Goal: Task Accomplishment & Management: Complete application form

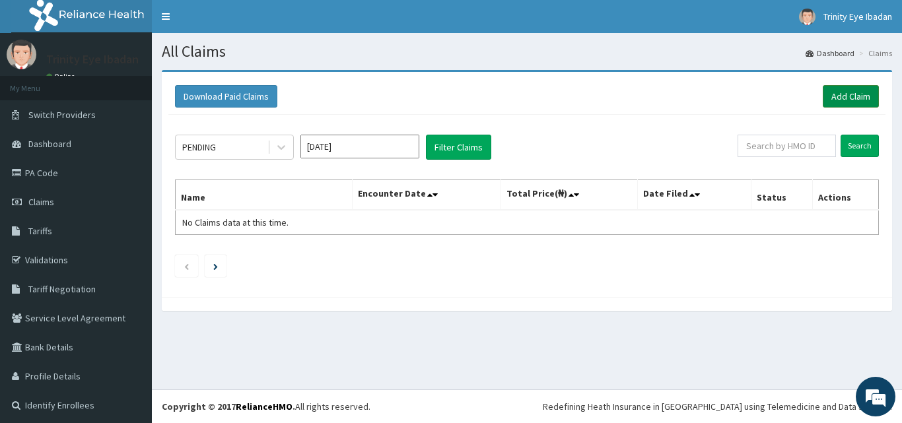
click at [839, 96] on link "Add Claim" at bounding box center [850, 96] width 56 height 22
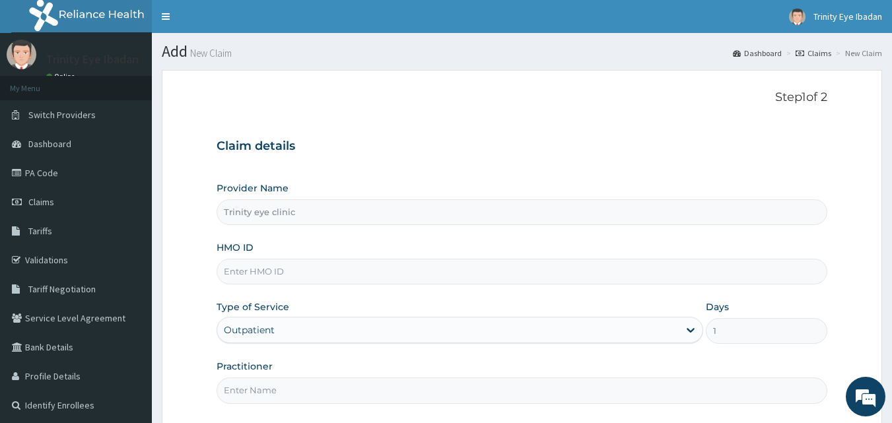
click at [376, 265] on input "HMO ID" at bounding box center [522, 272] width 611 height 26
paste input "CYU/10434/A"
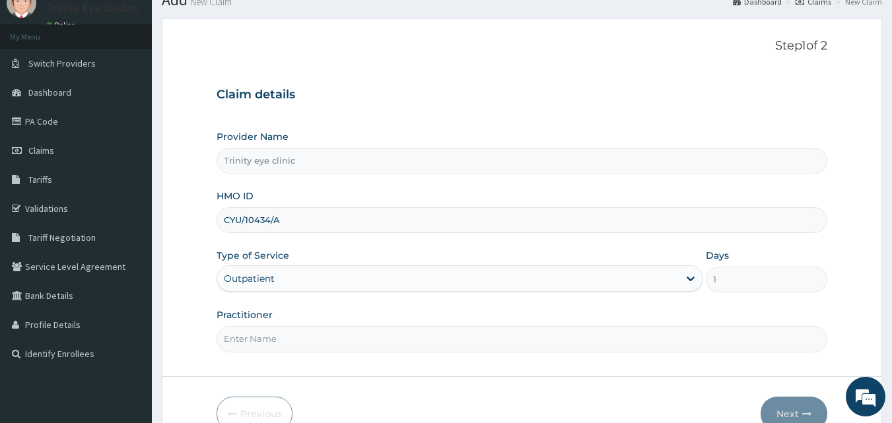
scroll to position [123, 0]
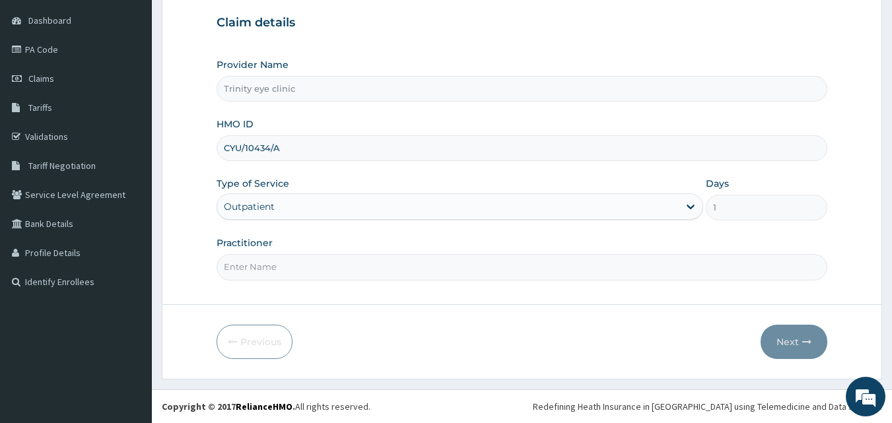
type input "CYU/10434/A"
click at [378, 257] on input "Practitioner" at bounding box center [522, 267] width 611 height 26
type input "dr holiness"
click at [792, 339] on button "Next" at bounding box center [793, 342] width 67 height 34
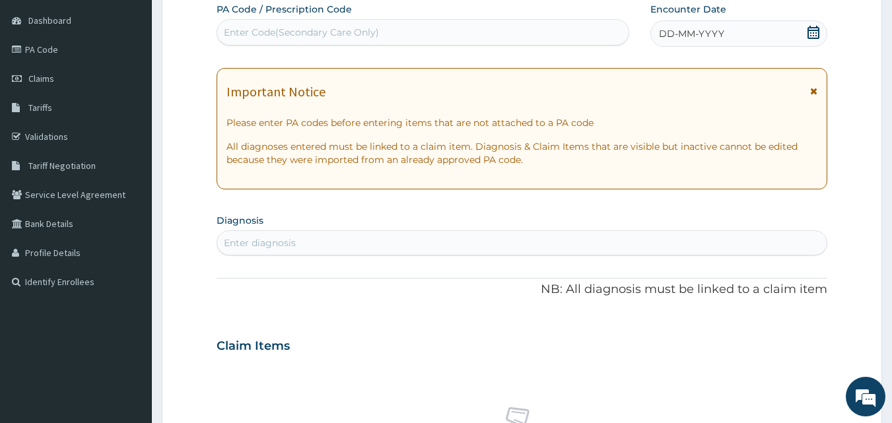
scroll to position [0, 0]
click at [525, 42] on div "Enter Code(Secondary Care Only)" at bounding box center [423, 32] width 412 height 21
paste input "PA/628CA7"
type input "PA/628CA7"
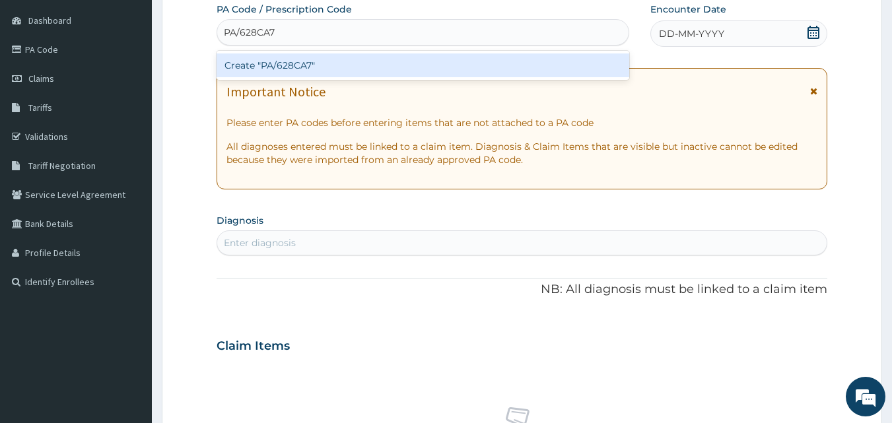
click at [419, 67] on div "Create "PA/628CA7"" at bounding box center [423, 65] width 413 height 24
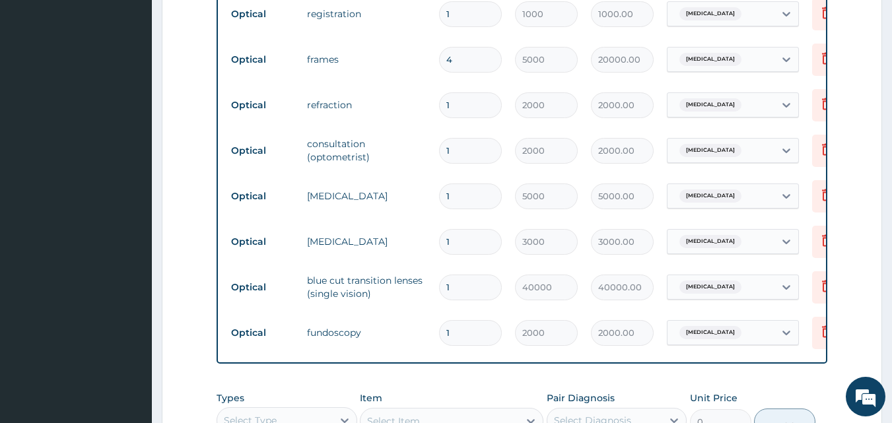
scroll to position [531, 0]
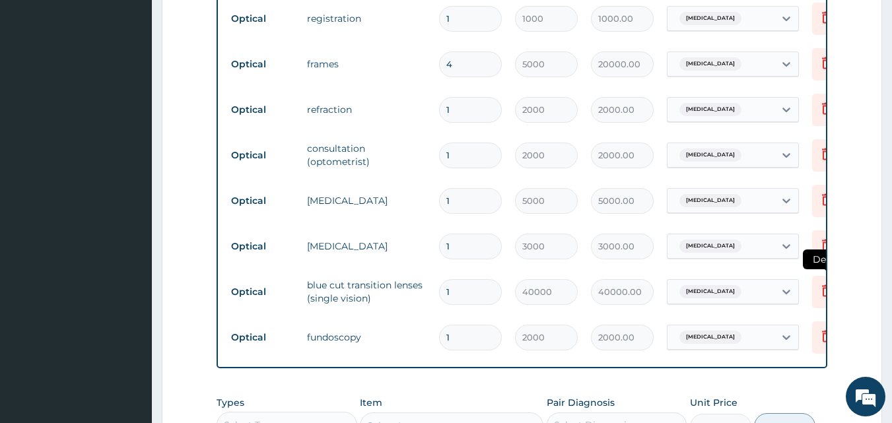
click at [820, 297] on icon at bounding box center [827, 291] width 16 height 16
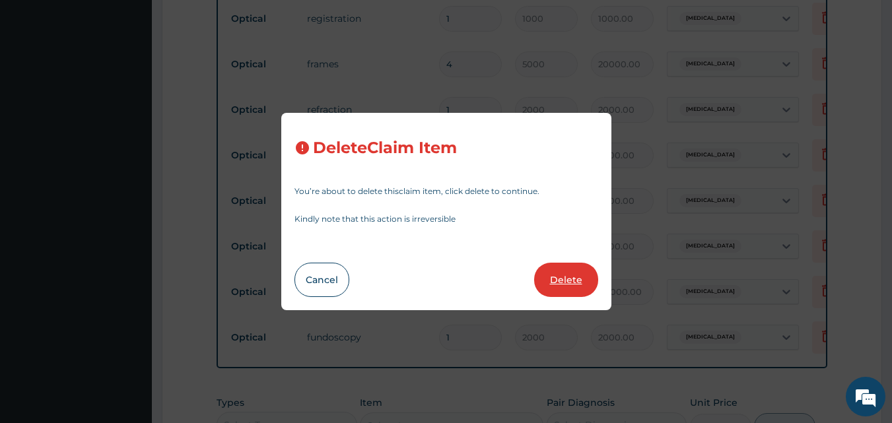
click at [539, 275] on button "Delete" at bounding box center [566, 280] width 64 height 34
type input "2000"
type input "2000.00"
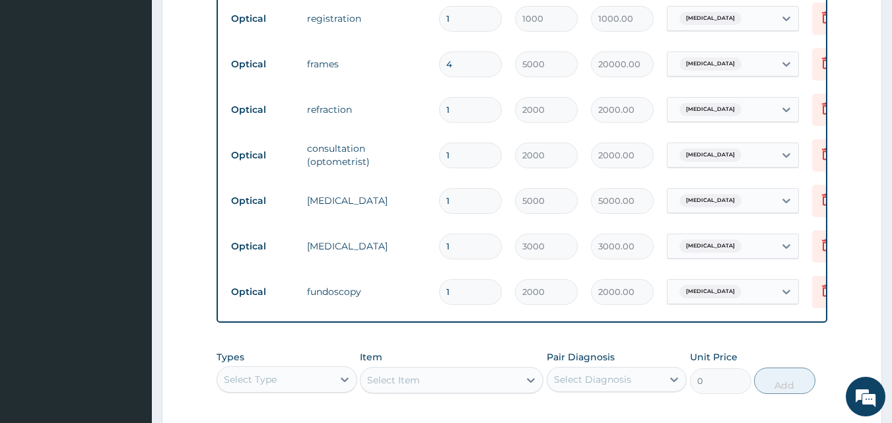
click at [456, 63] on input "4" at bounding box center [470, 64] width 63 height 26
type input "0.00"
type input "3"
type input "15000.00"
type input "3"
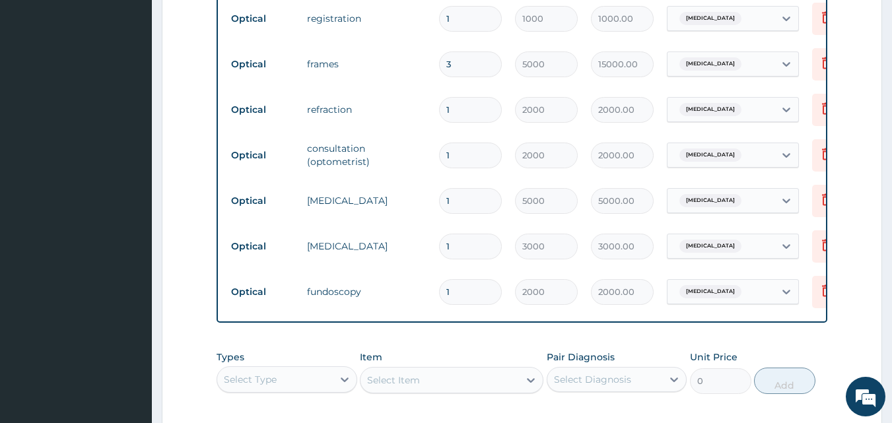
click at [454, 86] on tr "Optical frames 3 5000 15000.00 Astigmatism Delete" at bounding box center [547, 65] width 647 height 46
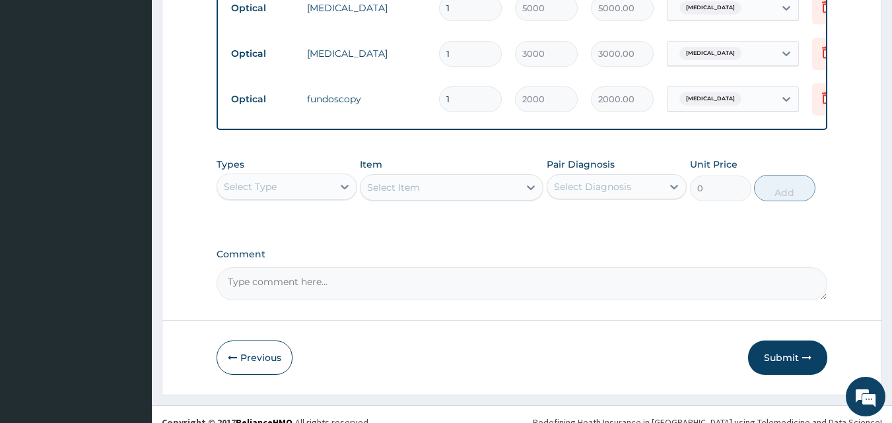
scroll to position [749, 0]
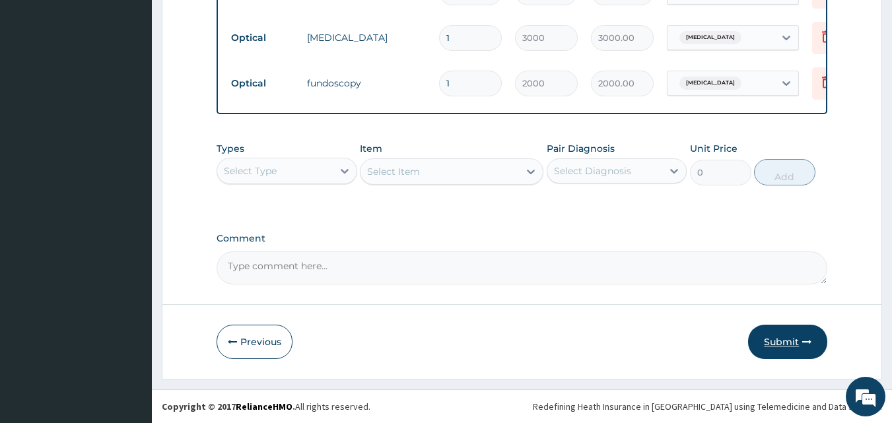
click at [782, 333] on button "Submit" at bounding box center [787, 342] width 79 height 34
